Goal: Find specific page/section: Find specific page/section

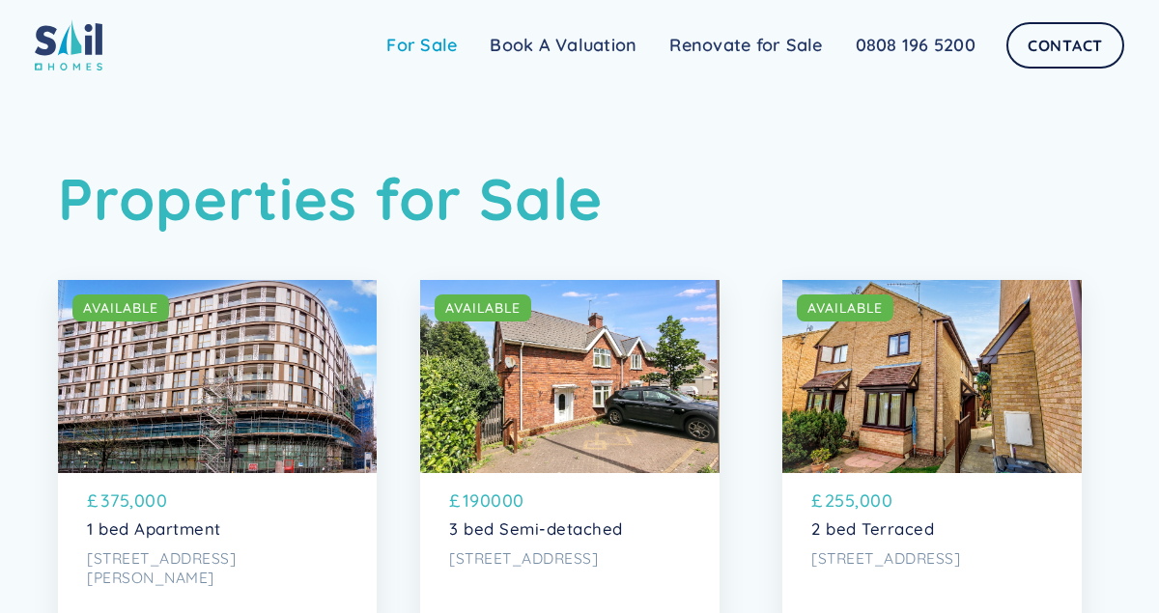
click at [409, 46] on link "For Sale" at bounding box center [421, 45] width 103 height 39
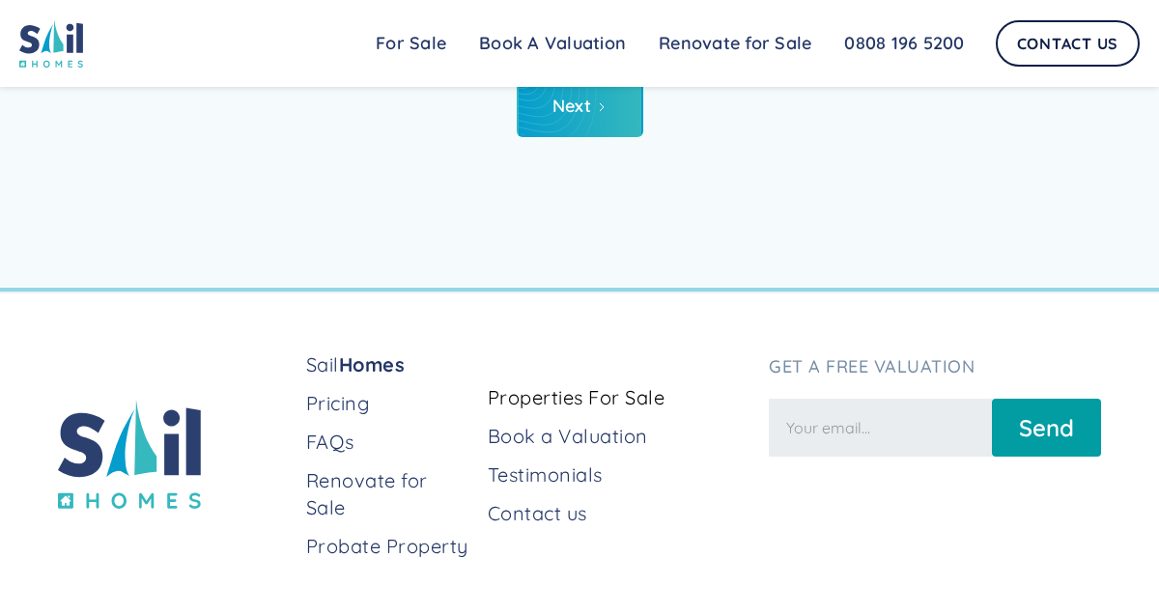
scroll to position [7807, 0]
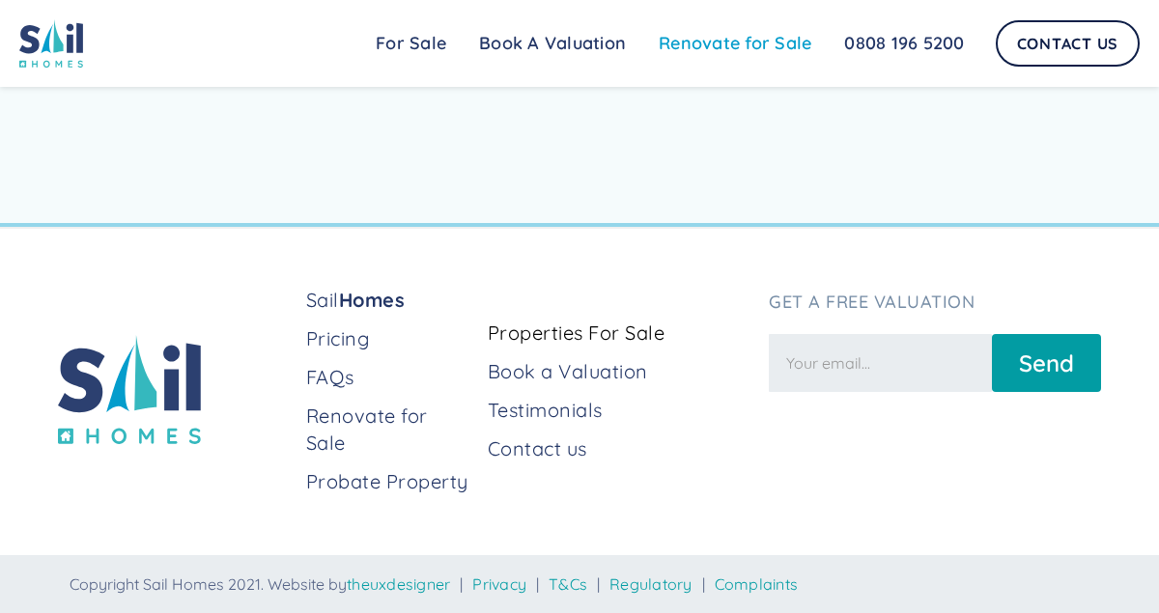
click at [725, 48] on link "Renovate for Sale" at bounding box center [734, 43] width 185 height 39
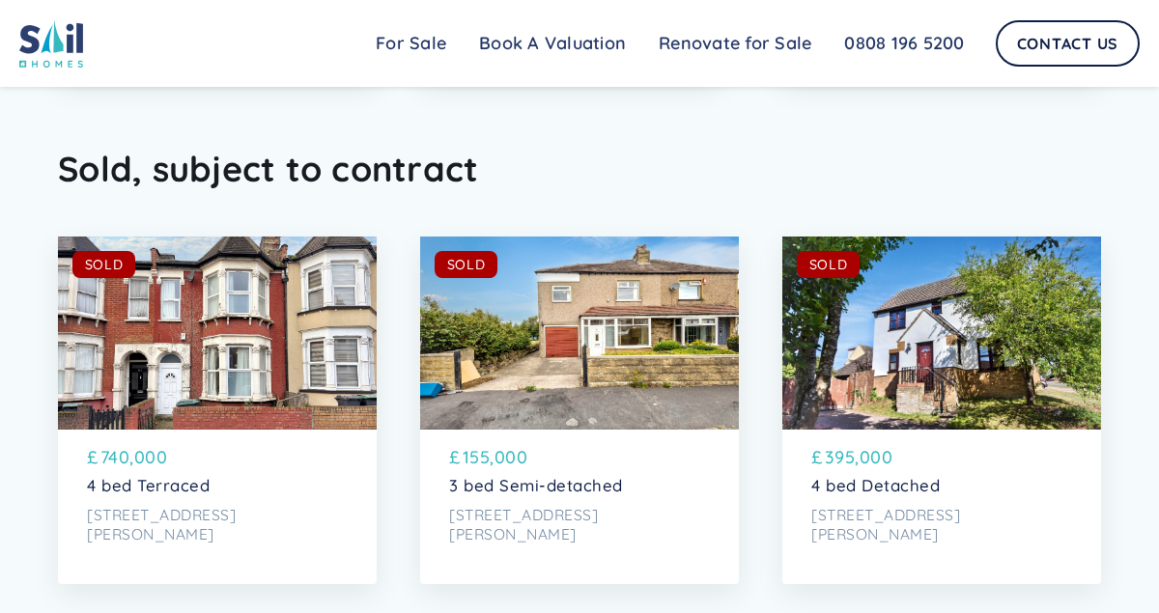
scroll to position [6403, 0]
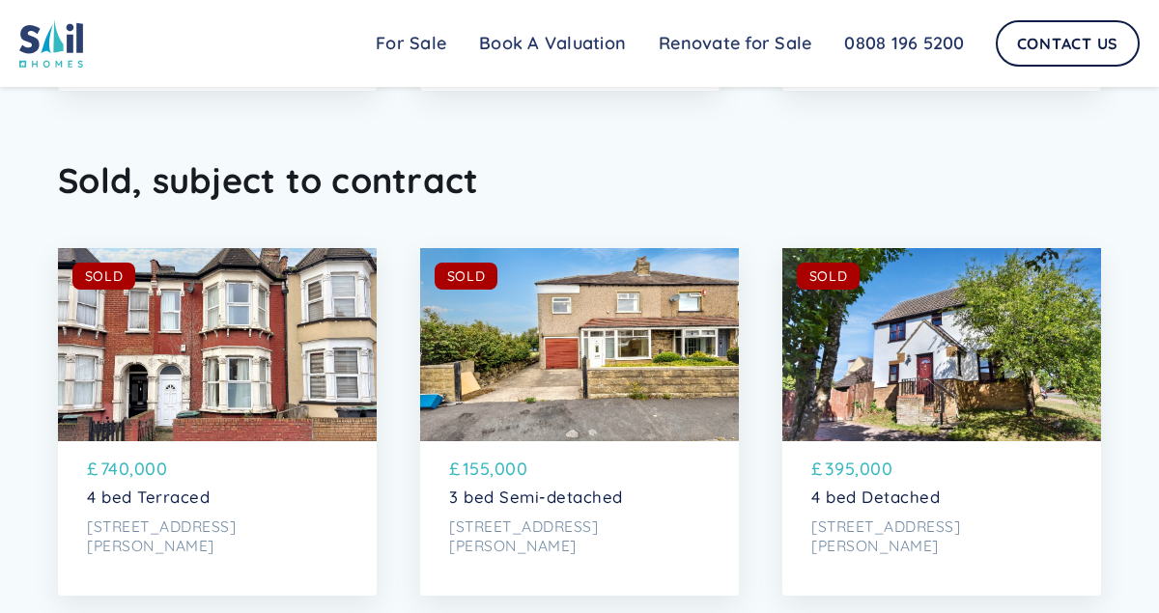
click at [947, 323] on div "SOLD AVAILABLE" at bounding box center [941, 344] width 319 height 193
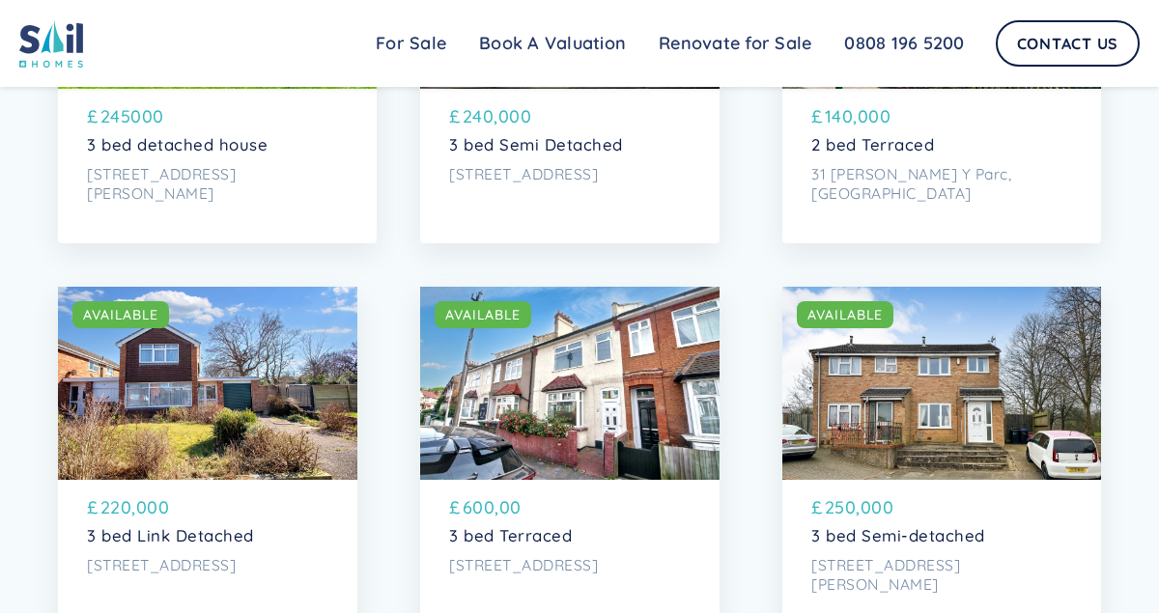
scroll to position [4288, 0]
